Goal: Information Seeking & Learning: Learn about a topic

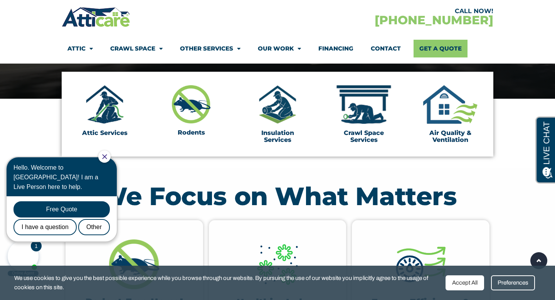
scroll to position [231, 0]
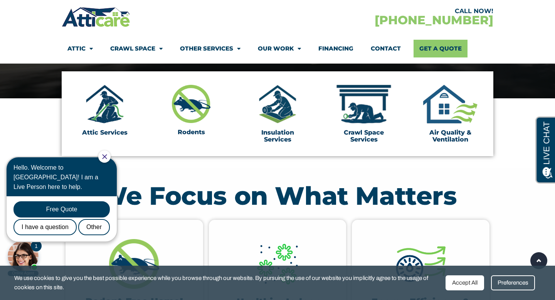
click at [107, 154] on icon "Close Chat" at bounding box center [104, 156] width 5 height 5
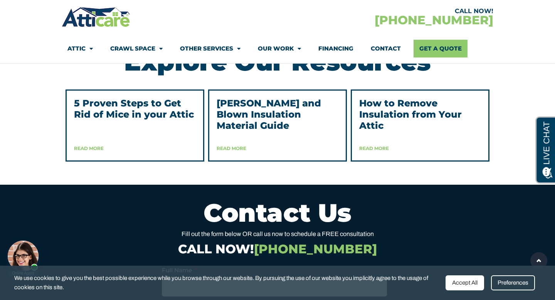
scroll to position [1987, 0]
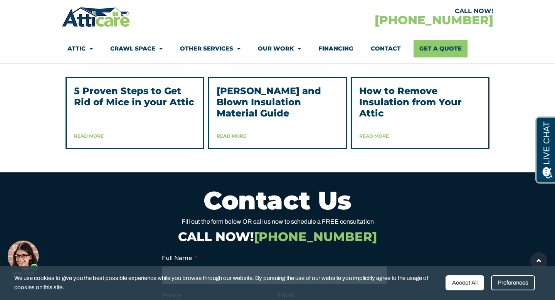
click at [119, 107] on link "5 Proven Steps to Get Rid of Mice in your Attic" at bounding box center [134, 96] width 120 height 22
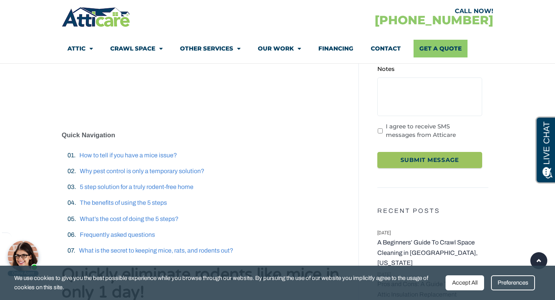
scroll to position [200, 0]
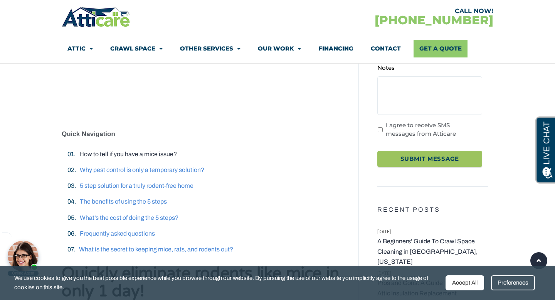
click at [132, 154] on span "How to tell if you have a mice issue?" at bounding box center [127, 154] width 97 height 7
